Goal: Navigation & Orientation: Find specific page/section

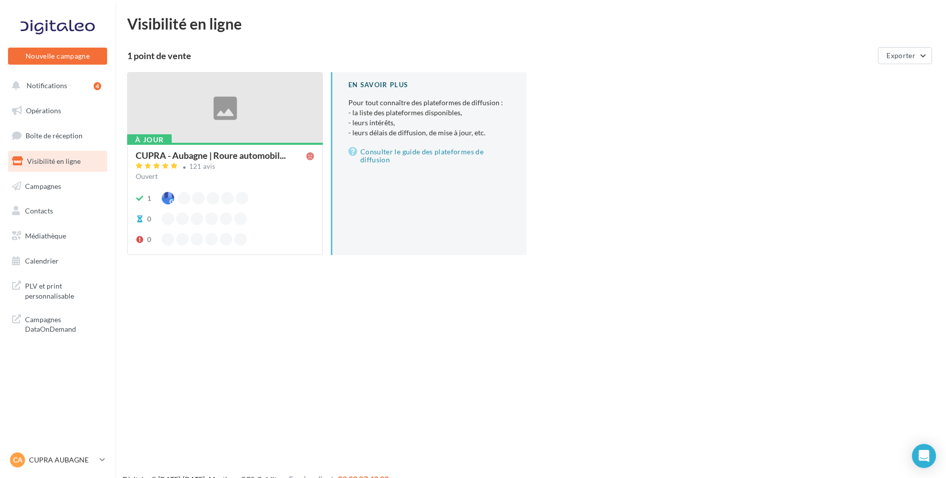
click at [231, 135] on div at bounding box center [225, 108] width 195 height 71
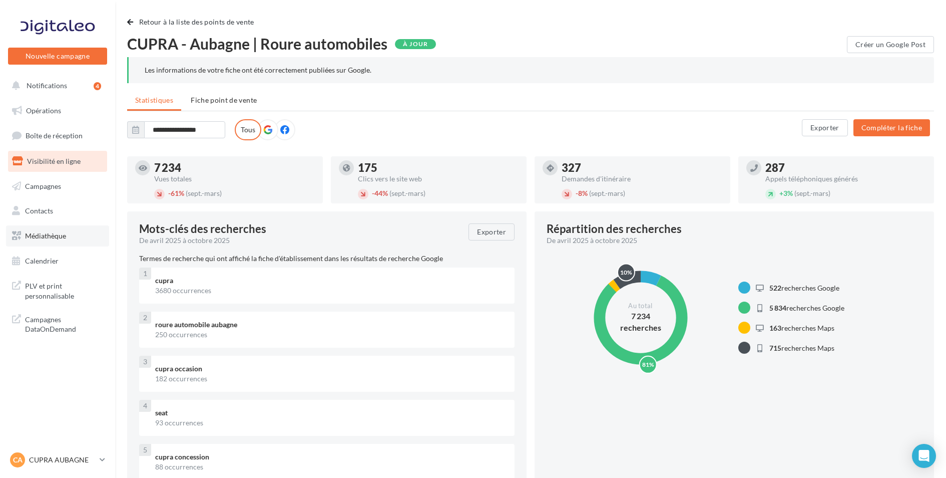
click at [49, 233] on span "Médiathèque" at bounding box center [45, 235] width 41 height 9
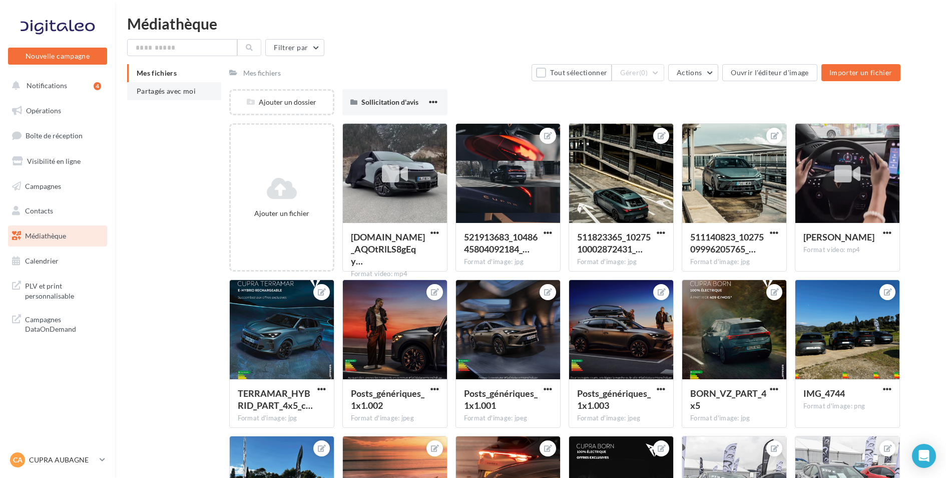
click at [167, 89] on span "Partagés avec moi" at bounding box center [166, 91] width 59 height 9
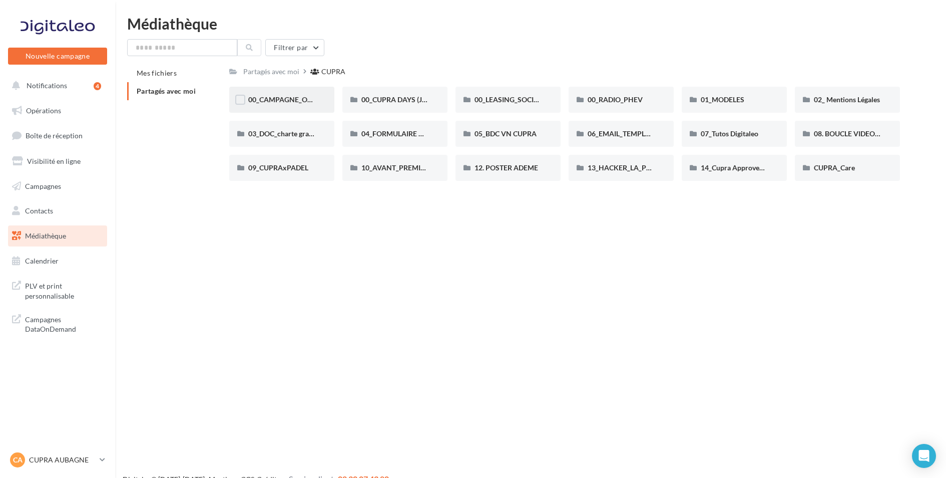
click at [266, 106] on div "00_CAMPAGNE_OCTOBRE" at bounding box center [281, 100] width 105 height 26
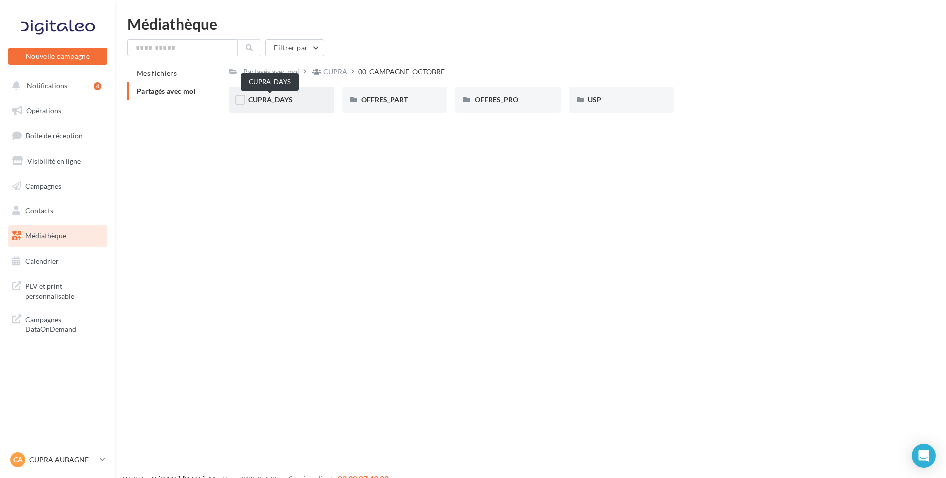
click at [284, 102] on span "CUPRA_DAYS" at bounding box center [270, 99] width 45 height 9
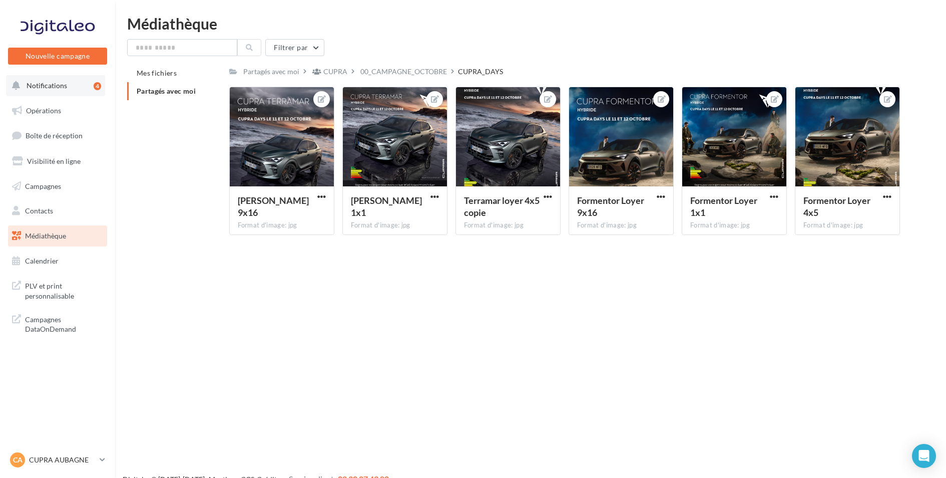
click at [46, 92] on button "Notifications 4" at bounding box center [55, 85] width 99 height 21
